Goal: Task Accomplishment & Management: Manage account settings

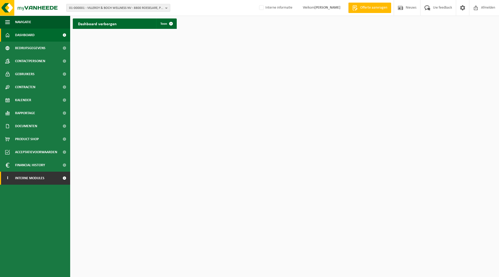
click at [27, 179] on span "Interne modules" at bounding box center [29, 177] width 29 height 13
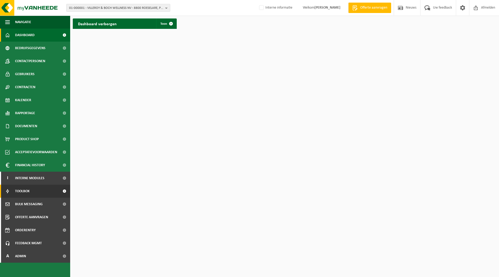
click at [27, 190] on span "Toolbox" at bounding box center [22, 190] width 15 height 13
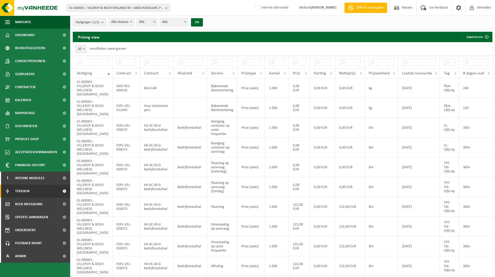
click at [24, 180] on span "Interne modules" at bounding box center [29, 177] width 29 height 13
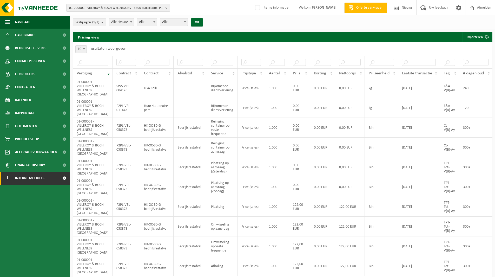
click at [18, 180] on span "Interne modules" at bounding box center [29, 177] width 29 height 13
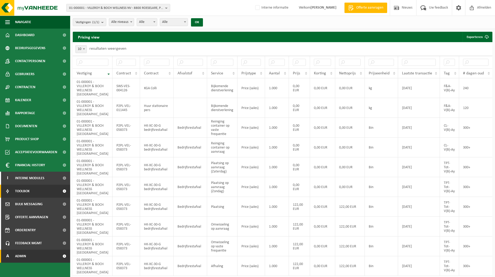
click at [23, 257] on span "Admin" at bounding box center [20, 255] width 11 height 13
click at [22, 268] on span "Dashboard" at bounding box center [24, 269] width 17 height 10
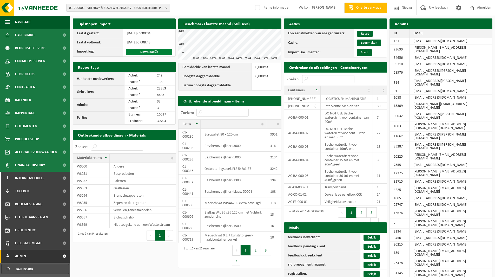
click at [143, 53] on link "Download" at bounding box center [149, 52] width 46 height 6
click at [30, 34] on span "Dashboard" at bounding box center [24, 35] width 19 height 13
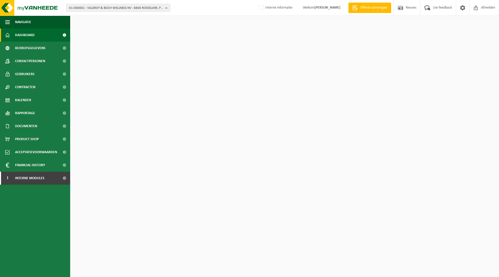
click at [83, 8] on span "01-000001 - VILLEROY & BOCH WELLNESS NV - 8800 ROESELARE, POPULIERSTRAAT 1" at bounding box center [116, 8] width 94 height 8
paste input "10-839707"
type input "10-839707"
click at [96, 26] on strong "10-839707 - CASTINGPAR SA - 7180 SENEFFE, CHAUSSÉE DE MONS 89" at bounding box center [117, 24] width 96 height 4
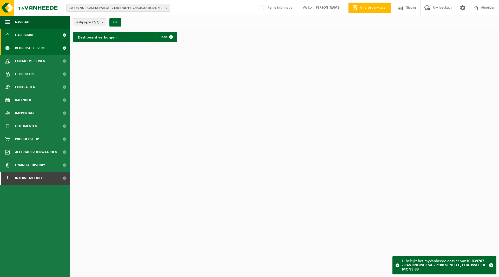
click at [34, 50] on span "Bedrijfsgegevens" at bounding box center [30, 48] width 30 height 13
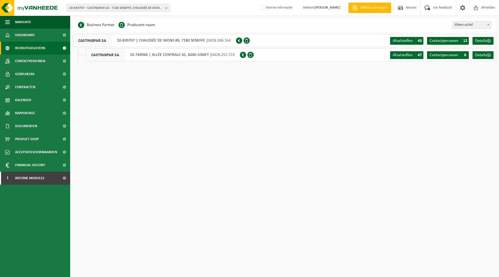
click at [118, 41] on div "CASTINGPAR SA 10-839707 | CHAUSSÉE DE MONS 89, 7180 SENEFFE | 0418.306.164" at bounding box center [154, 40] width 163 height 13
drag, startPoint x: 117, startPoint y: 41, endPoint x: 134, endPoint y: 41, distance: 17.1
click at [134, 41] on div "CASTINGPAR SA 10-839707 | CHAUSSÉE DE MONS 89, 7180 SENEFFE | 0418.306.164" at bounding box center [154, 40] width 163 height 13
copy div "10-839707"
click at [21, 76] on span "Gebruikers" at bounding box center [24, 74] width 19 height 13
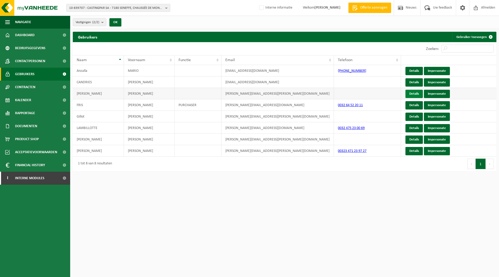
click at [413, 92] on link "Details" at bounding box center [413, 94] width 17 height 8
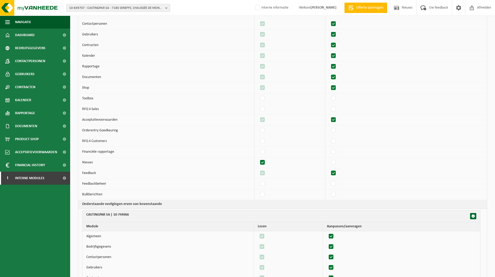
scroll to position [78, 0]
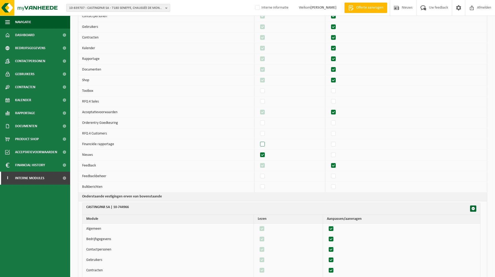
click at [265, 144] on label"] at bounding box center [262, 144] width 7 height 8
click at [258, 140] on input "checkbox" at bounding box center [258, 140] width 0 height 0
checkbox input "true"
click at [341, 144] on td at bounding box center [406, 144] width 162 height 11
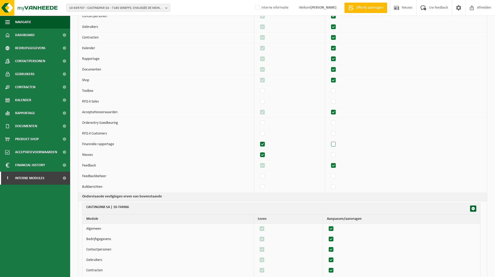
click at [336, 144] on label"] at bounding box center [333, 144] width 7 height 8
click at [329, 140] on input "checkbox" at bounding box center [329, 140] width 0 height 0
checkbox input "true"
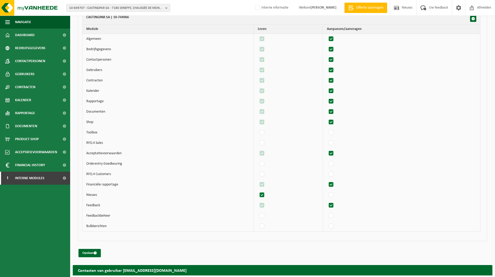
scroll to position [303, 0]
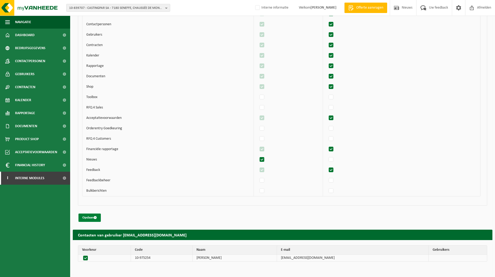
click at [91, 217] on button "Opslaan" at bounding box center [89, 217] width 22 height 8
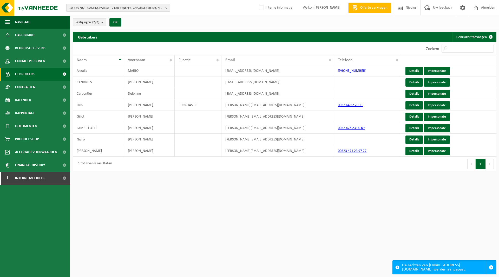
click at [100, 9] on span "10-839707 - CASTINGPAR SA - 7180 SENEFFE, CHAUSSÉE DE MONS 89" at bounding box center [116, 8] width 94 height 8
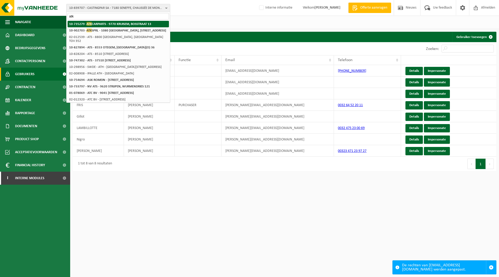
type input "atk"
click at [100, 21] on li "10-735279 - ATK CARPARTS - 9770 KRUISEM, BOSSTRAAT 13" at bounding box center [118, 24] width 101 height 6
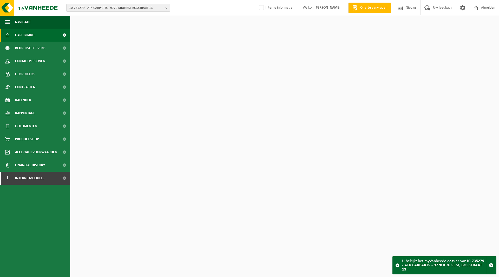
click at [99, 8] on span "10-735279 - ATK CARPARTS - 9770 KRUISEM, BOSSTRAAT 13" at bounding box center [116, 8] width 94 height 8
click at [96, 24] on strong "10-735279 - ATK CARPARTS - 9770 KRUISEM, BOSSTRAAT 13" at bounding box center [111, 23] width 84 height 3
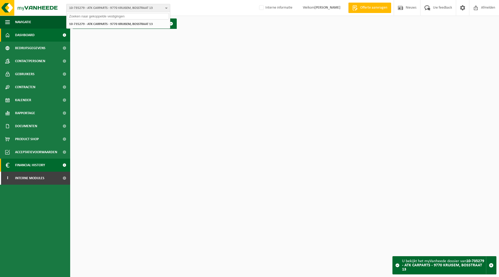
click at [30, 163] on span "Financial History" at bounding box center [30, 164] width 30 height 13
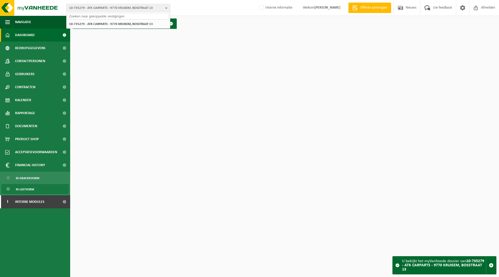
click at [30, 188] on span "In lijstvorm" at bounding box center [25, 189] width 18 height 10
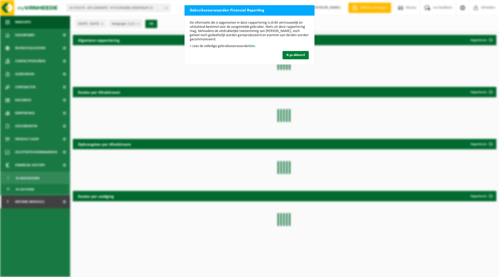
click at [299, 55] on span "Ik ga akkoord" at bounding box center [295, 54] width 18 height 3
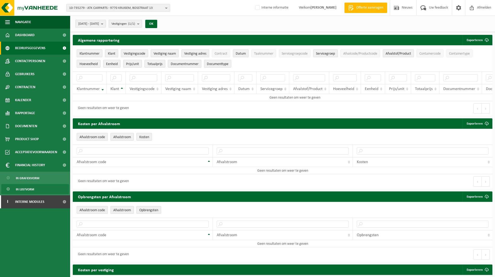
click at [30, 47] on span "Bedrijfsgegevens" at bounding box center [30, 48] width 30 height 13
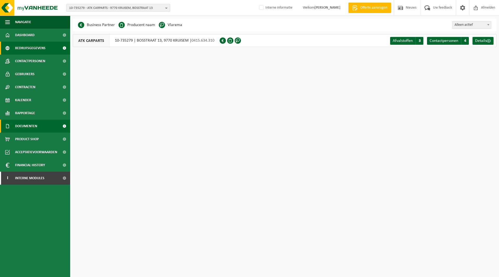
click at [27, 128] on span "Documenten" at bounding box center [26, 125] width 22 height 13
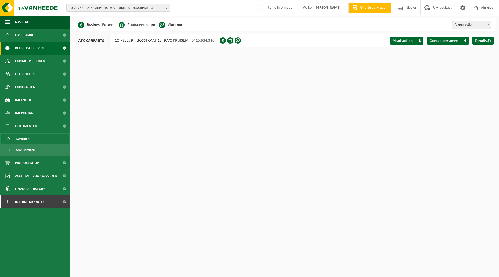
click at [24, 140] on span "Facturen" at bounding box center [23, 139] width 14 height 10
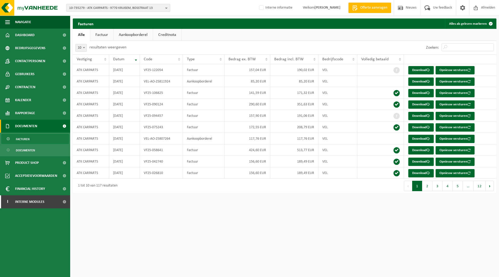
click at [97, 8] on span "10-735279 - ATK CARPARTS - 9770 KRUISEM, BOSSTRAAT 13" at bounding box center [116, 8] width 94 height 8
click at [98, 26] on strong "10-735279 - ATK CARPARTS - 9770 KRUISEM, BOSSTRAAT 13" at bounding box center [111, 23] width 84 height 3
click at [97, 26] on li "10-735279 - ATK CARPARTS - 9770 KRUISEM, BOSSTRAAT 13" at bounding box center [118, 24] width 101 height 6
